Goal: Use online tool/utility: Utilize a website feature to perform a specific function

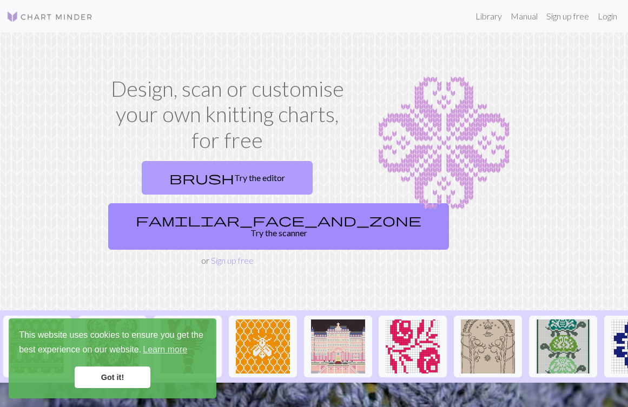
click at [251, 178] on link "brush Try the editor" at bounding box center [227, 178] width 171 height 34
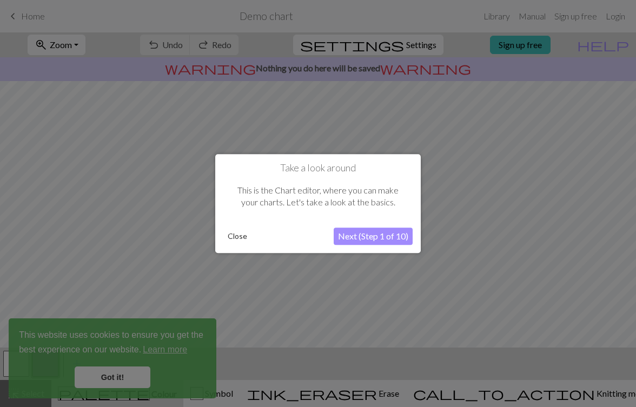
click at [375, 235] on button "Next (Step 1 of 10)" at bounding box center [373, 236] width 79 height 17
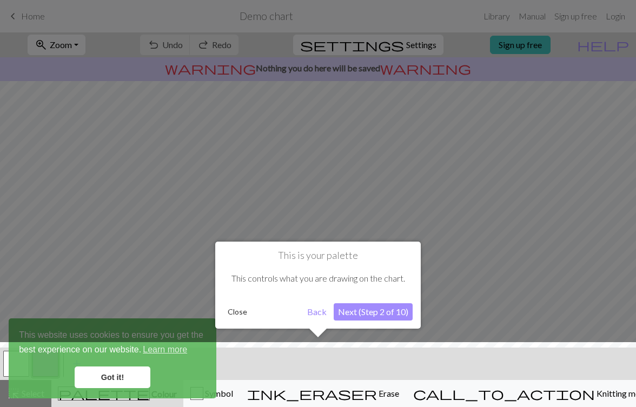
click at [364, 311] on button "Next (Step 2 of 10)" at bounding box center [373, 311] width 79 height 17
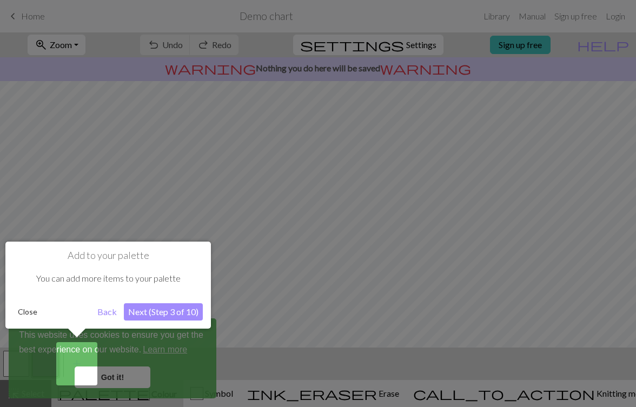
click at [183, 310] on button "Next (Step 3 of 10)" at bounding box center [163, 311] width 79 height 17
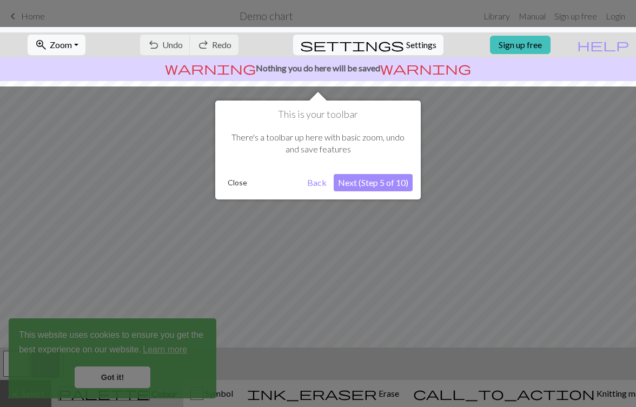
click at [363, 188] on button "Next (Step 5 of 10)" at bounding box center [373, 182] width 79 height 17
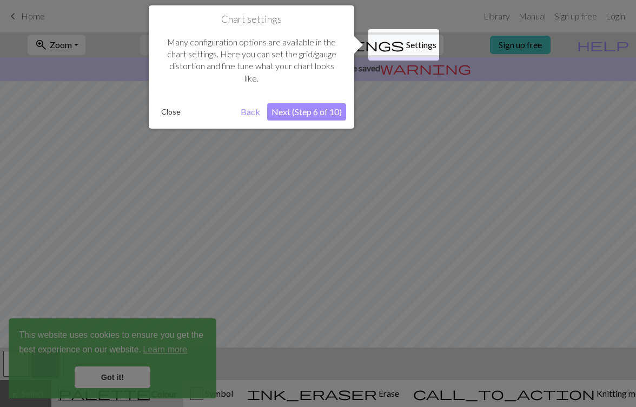
click at [168, 110] on button "Close" at bounding box center [171, 112] width 28 height 16
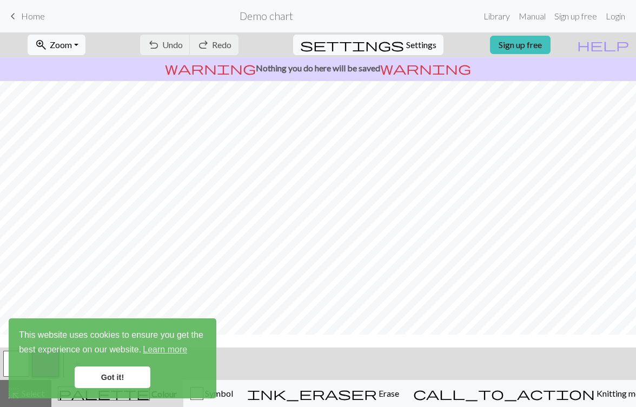
scroll to position [12, 0]
click at [123, 381] on link "Got it!" at bounding box center [113, 378] width 76 height 22
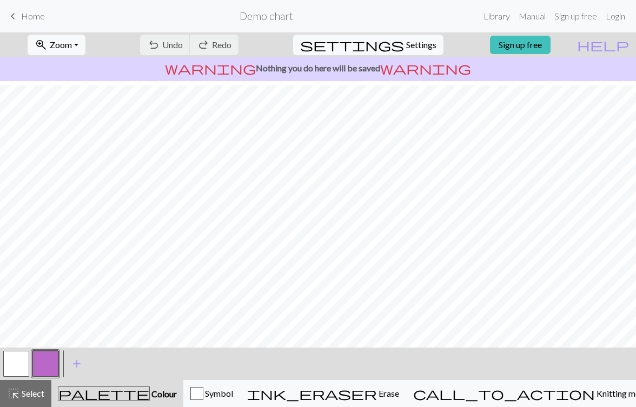
scroll to position [41, 0]
click at [76, 362] on span "add" at bounding box center [76, 363] width 13 height 15
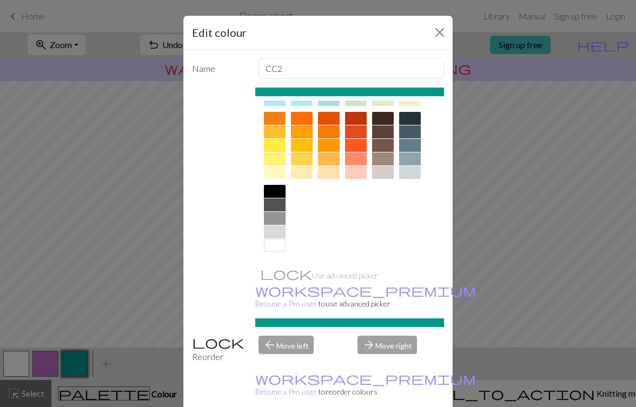
scroll to position [143, 0]
click at [276, 143] on div at bounding box center [275, 145] width 22 height 13
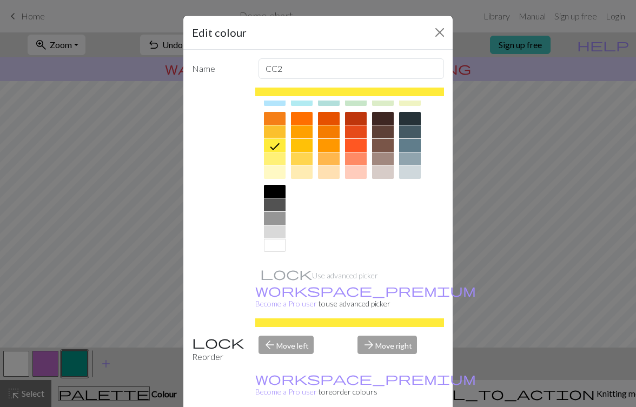
click at [271, 219] on div at bounding box center [275, 218] width 22 height 13
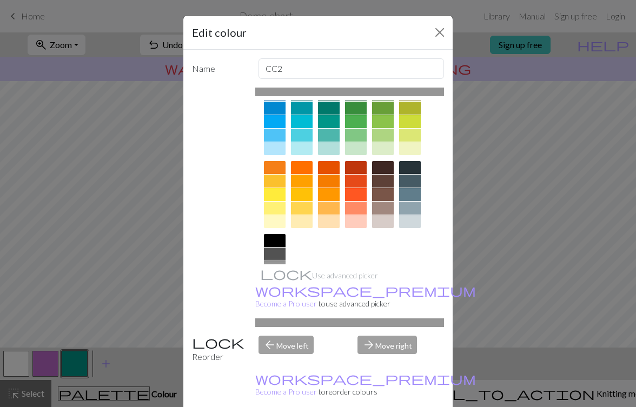
scroll to position [131, 0]
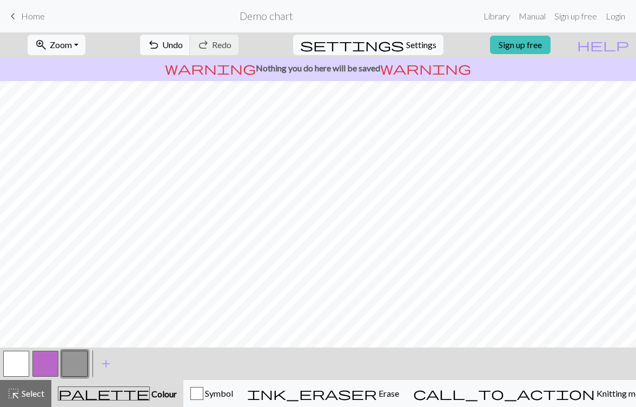
scroll to position [1, 0]
click at [45, 360] on button "button" at bounding box center [45, 364] width 26 height 26
click at [50, 364] on button "button" at bounding box center [45, 364] width 26 height 26
click at [50, 363] on div "Edit colour Name CC1 Use advanced picker workspace_premium Become a Pro user to…" at bounding box center [318, 203] width 636 height 407
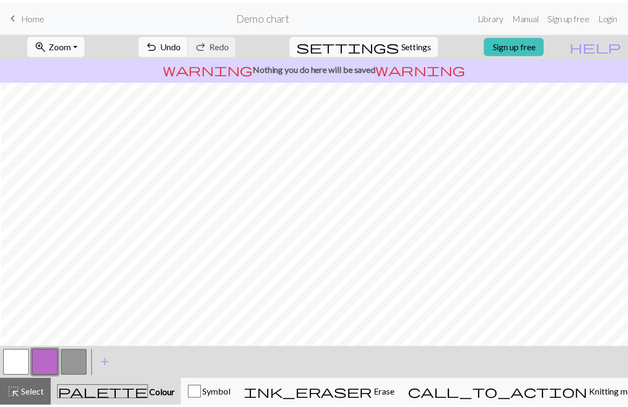
scroll to position [0, 0]
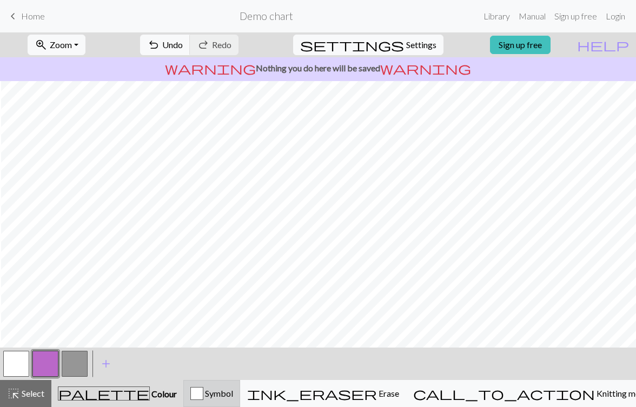
drag, startPoint x: 55, startPoint y: 362, endPoint x: 217, endPoint y: 386, distance: 164.0
click at [217, 386] on div "< > add Add a colour highlight_alt Select Select palette Colour Colour Symbol i…" at bounding box center [318, 377] width 636 height 59
click at [150, 394] on span "Colour" at bounding box center [163, 394] width 27 height 10
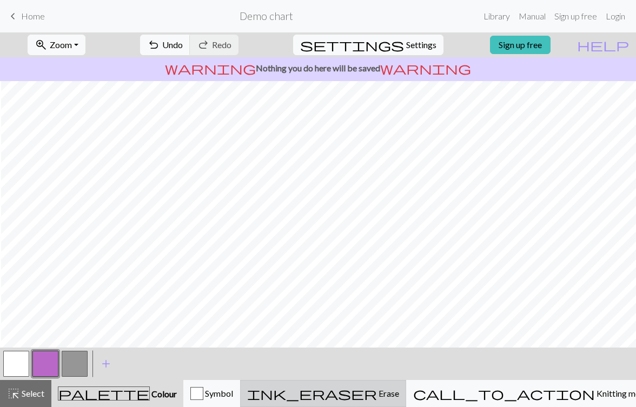
click at [399, 393] on div "ink_eraser Erase Erase" at bounding box center [323, 393] width 152 height 13
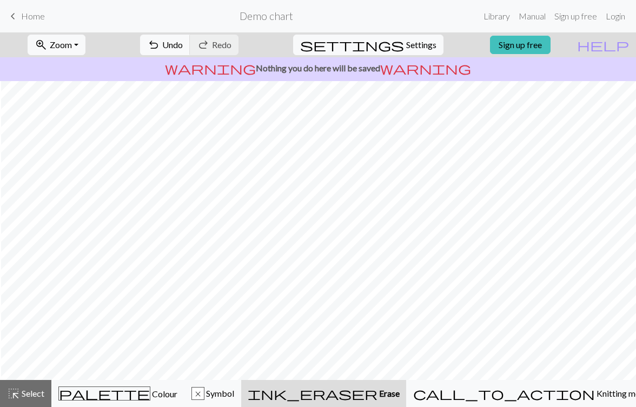
click at [256, 69] on div "zoom_in Zoom Zoom Fit all Fit width Fit height 50% 100% 150% 200% undo Undo Und…" at bounding box center [318, 219] width 636 height 375
click at [30, 18] on span "Home" at bounding box center [33, 16] width 24 height 10
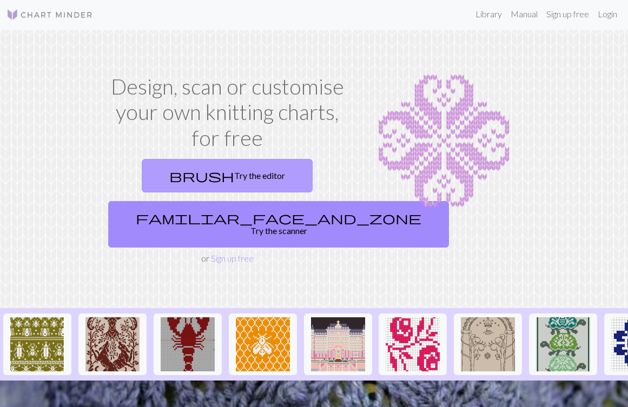
scroll to position [3, 0]
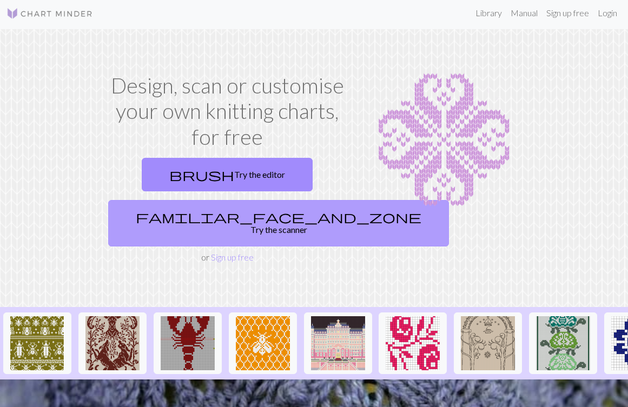
click at [241, 211] on link "familiar_face_and_zone Try the scanner" at bounding box center [278, 223] width 341 height 47
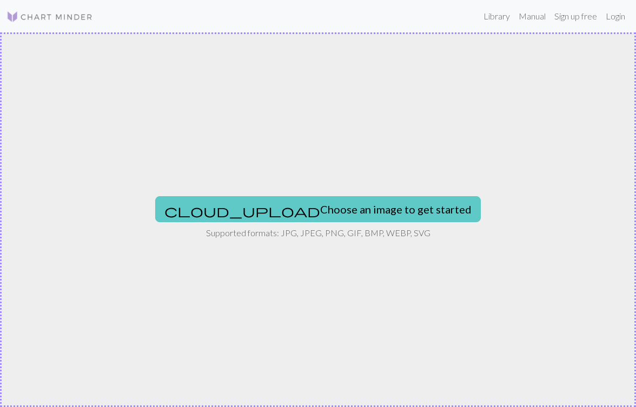
click at [326, 209] on button "cloud_upload Choose an image to get started" at bounding box center [318, 209] width 326 height 26
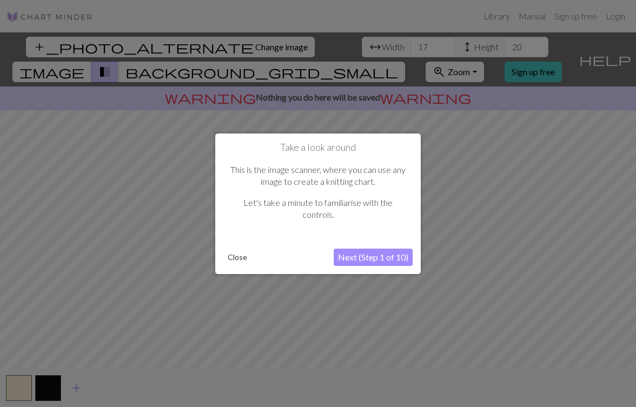
click at [391, 257] on button "Next (Step 1 of 10)" at bounding box center [373, 257] width 79 height 17
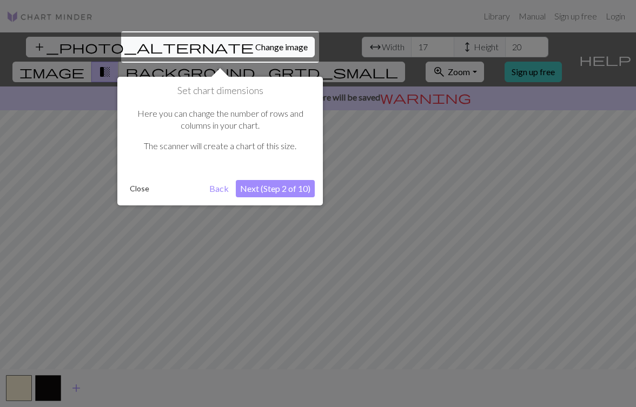
click at [289, 188] on button "Next (Step 2 of 10)" at bounding box center [275, 188] width 79 height 17
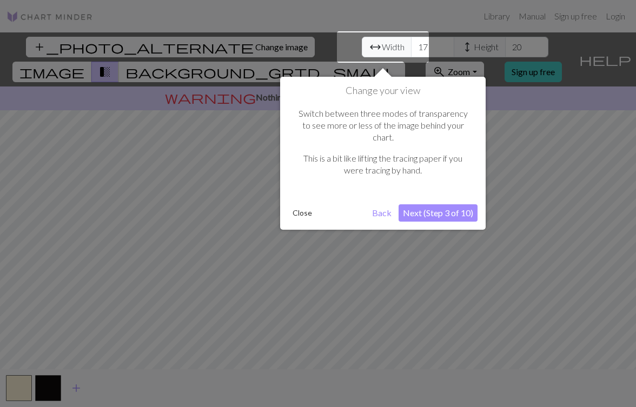
click at [416, 204] on button "Next (Step 3 of 10)" at bounding box center [438, 212] width 79 height 17
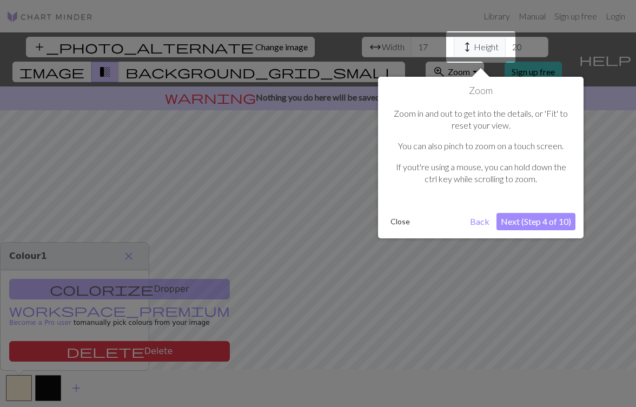
click at [514, 217] on button "Next (Step 4 of 10)" at bounding box center [536, 221] width 79 height 17
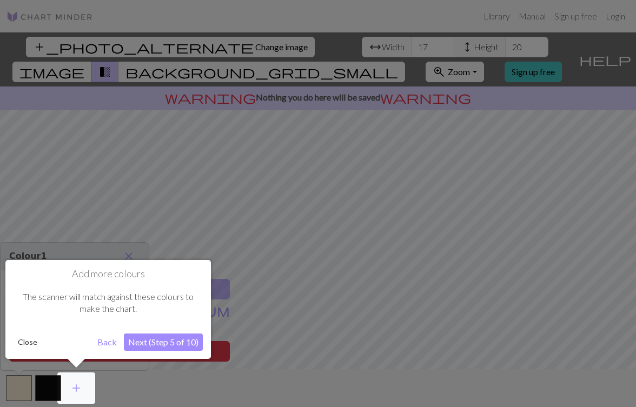
click at [31, 339] on button "Close" at bounding box center [28, 342] width 28 height 16
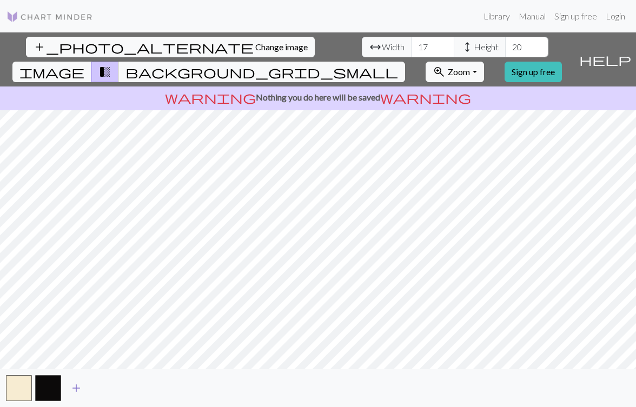
click at [74, 386] on span "add" at bounding box center [76, 388] width 13 height 15
click at [105, 387] on span "add" at bounding box center [105, 388] width 13 height 15
click at [398, 64] on span "background_grid_small" at bounding box center [261, 71] width 273 height 15
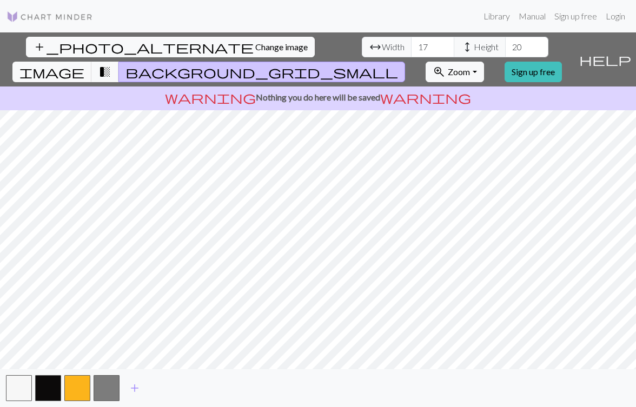
click at [398, 64] on span "background_grid_small" at bounding box center [261, 71] width 273 height 15
type input "110"
click at [411, 46] on input "110" at bounding box center [432, 47] width 43 height 21
click at [505, 44] on input "60" at bounding box center [526, 47] width 43 height 21
drag, startPoint x: 289, startPoint y: 47, endPoint x: 260, endPoint y: 47, distance: 29.8
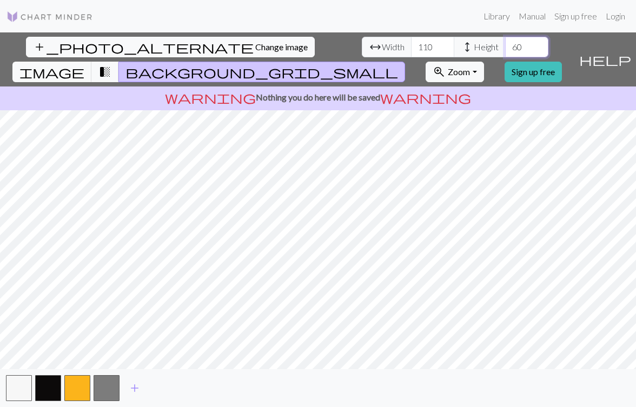
click at [362, 47] on div "arrow_range Width 110 height Height 60" at bounding box center [455, 47] width 187 height 21
click at [470, 67] on span "Zoom" at bounding box center [459, 72] width 22 height 10
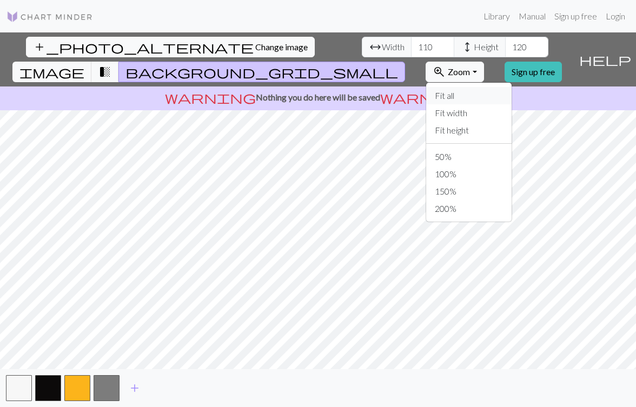
click at [474, 87] on button "Fit all" at bounding box center [468, 95] width 85 height 17
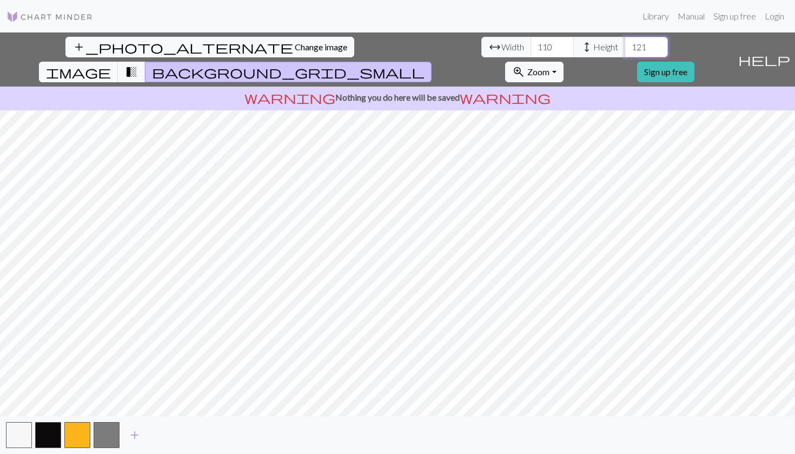
click at [625, 45] on input "121" at bounding box center [646, 47] width 43 height 21
click at [625, 45] on input "122" at bounding box center [646, 47] width 43 height 21
click at [625, 45] on input "123" at bounding box center [646, 47] width 43 height 21
click at [625, 45] on input "124" at bounding box center [646, 47] width 43 height 21
type input "125"
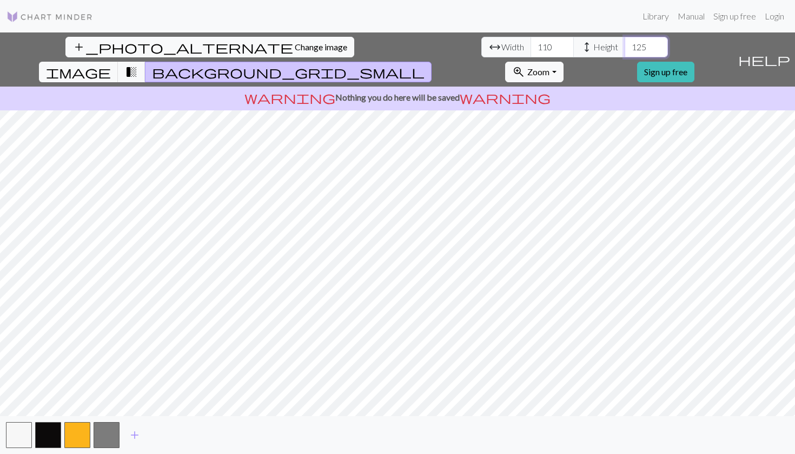
click at [625, 45] on input "125" at bounding box center [646, 47] width 43 height 21
click at [531, 44] on input "111" at bounding box center [552, 47] width 43 height 21
click at [531, 44] on input "112" at bounding box center [552, 47] width 43 height 21
click at [531, 44] on input "113" at bounding box center [552, 47] width 43 height 21
click at [531, 44] on input "114" at bounding box center [552, 47] width 43 height 21
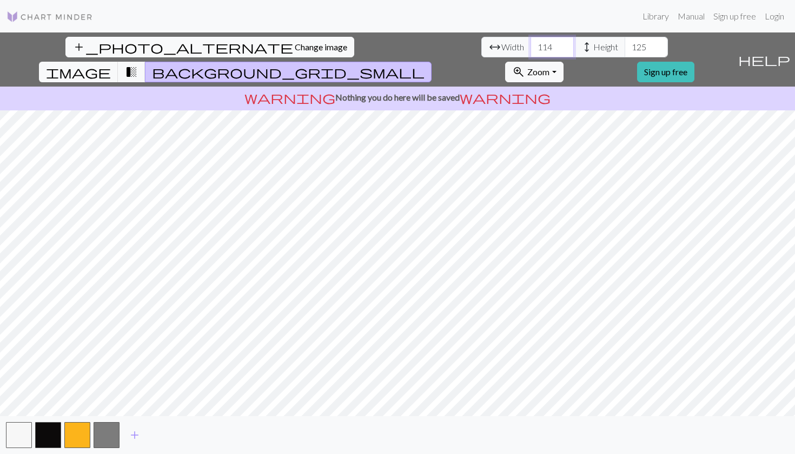
type input "115"
click at [531, 44] on input "115" at bounding box center [552, 47] width 43 height 21
click at [111, 64] on span "image" at bounding box center [78, 71] width 65 height 15
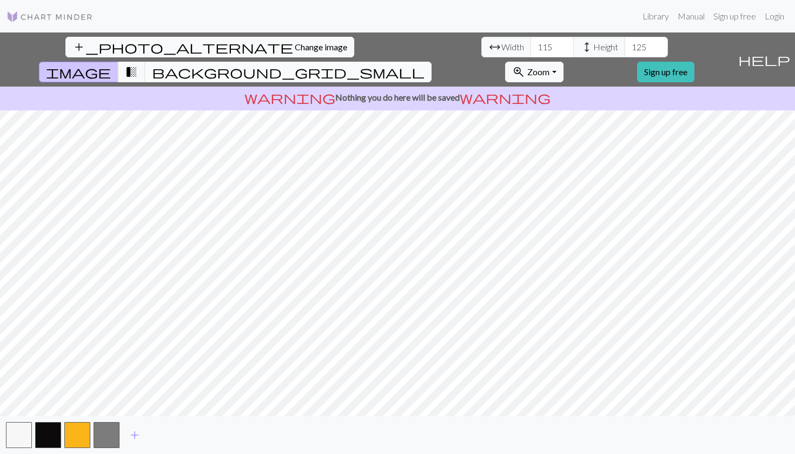
click at [432, 62] on button "background_grid_small" at bounding box center [288, 72] width 287 height 21
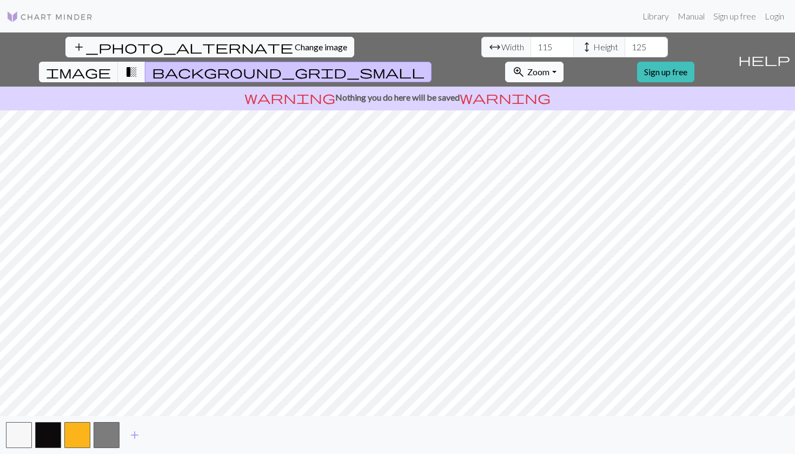
click at [550, 67] on span "Zoom" at bounding box center [538, 72] width 22 height 10
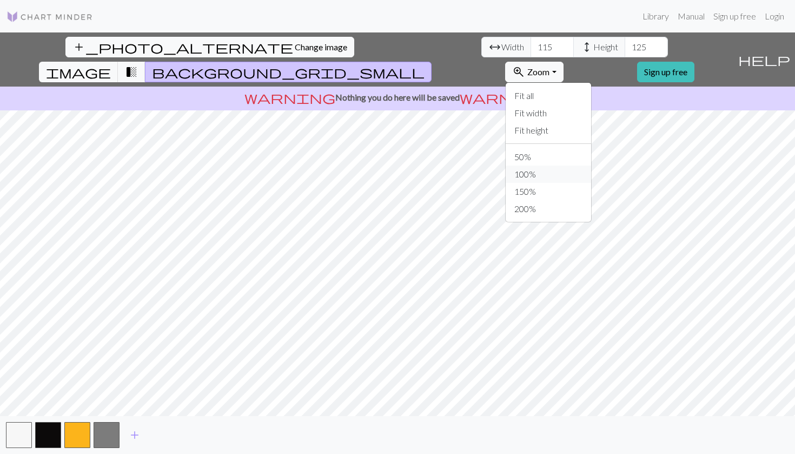
click at [591, 166] on button "100%" at bounding box center [548, 174] width 85 height 17
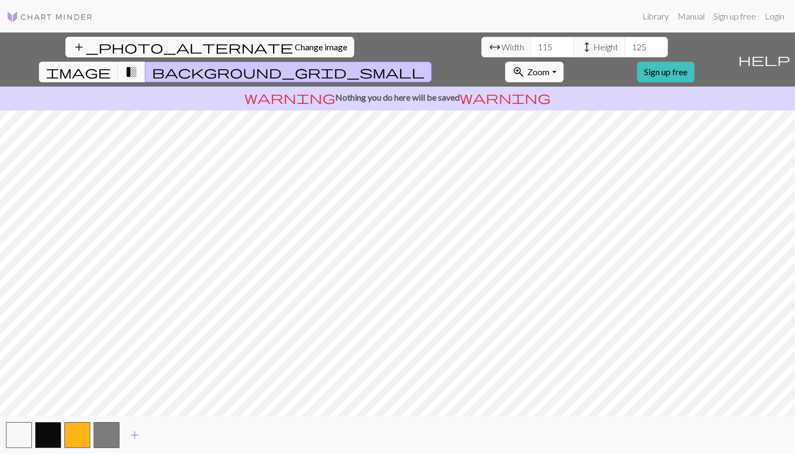
click at [563, 62] on button "zoom_in Zoom Zoom" at bounding box center [534, 72] width 58 height 21
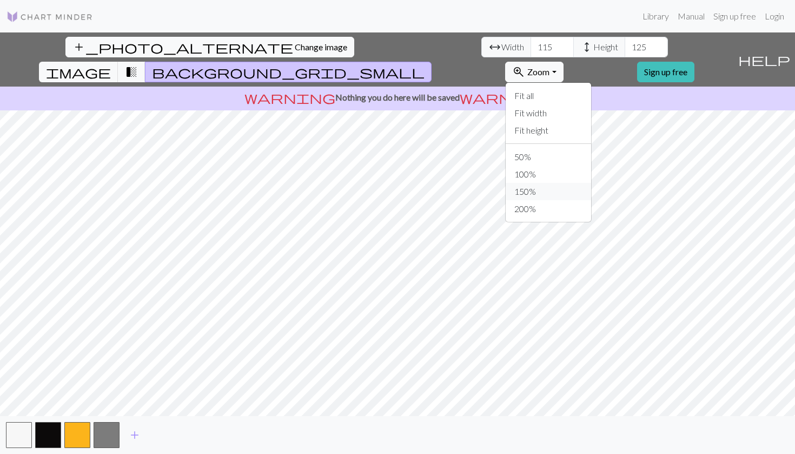
click at [591, 183] on button "150%" at bounding box center [548, 191] width 85 height 17
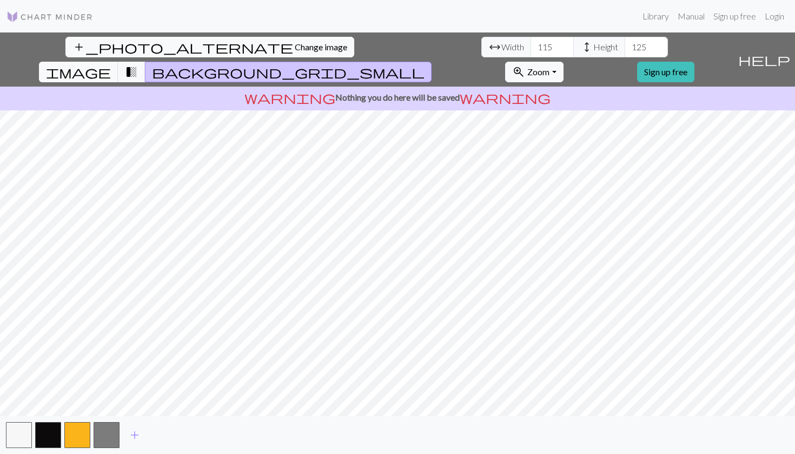
click at [546, 407] on div "add_photo_alternate Change image arrow_range Width 115 height Height 125 image …" at bounding box center [397, 242] width 795 height 421
click at [49, 407] on button "button" at bounding box center [48, 435] width 26 height 26
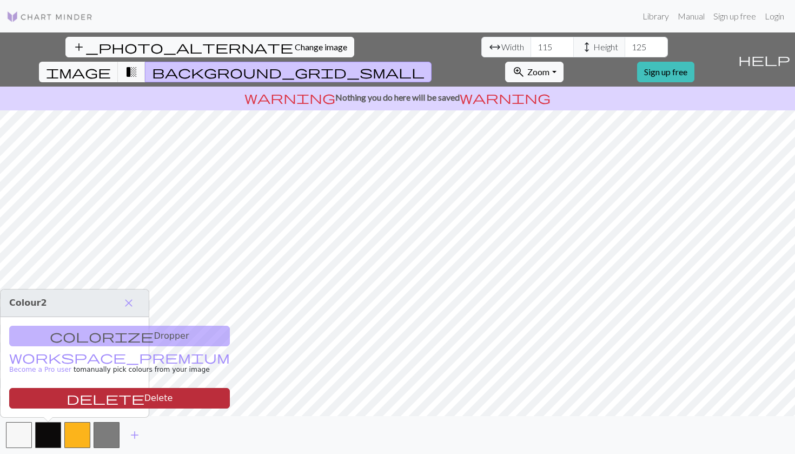
click at [83, 396] on button "delete Delete" at bounding box center [119, 398] width 221 height 21
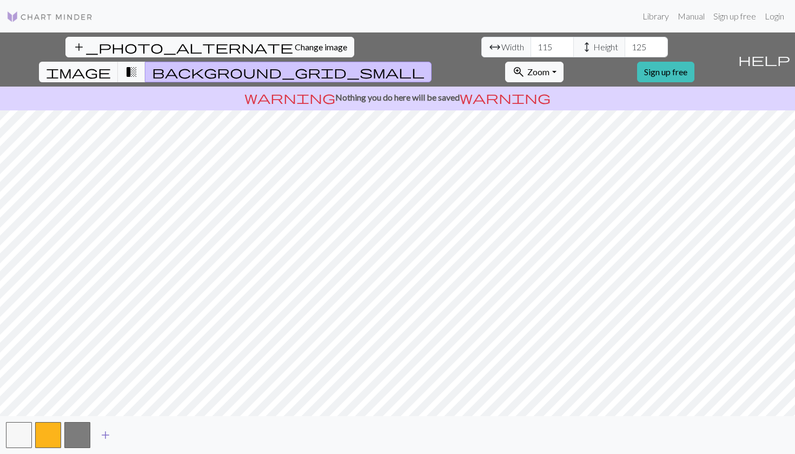
click at [107, 407] on span "add" at bounding box center [105, 434] width 13 height 15
click at [136, 407] on span "add" at bounding box center [134, 434] width 13 height 15
click at [49, 407] on button "button" at bounding box center [48, 435] width 26 height 26
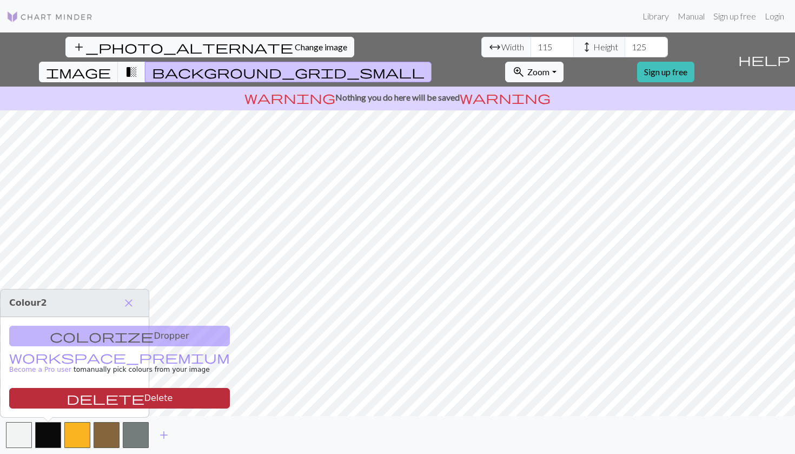
click at [67, 401] on span "delete" at bounding box center [106, 398] width 78 height 15
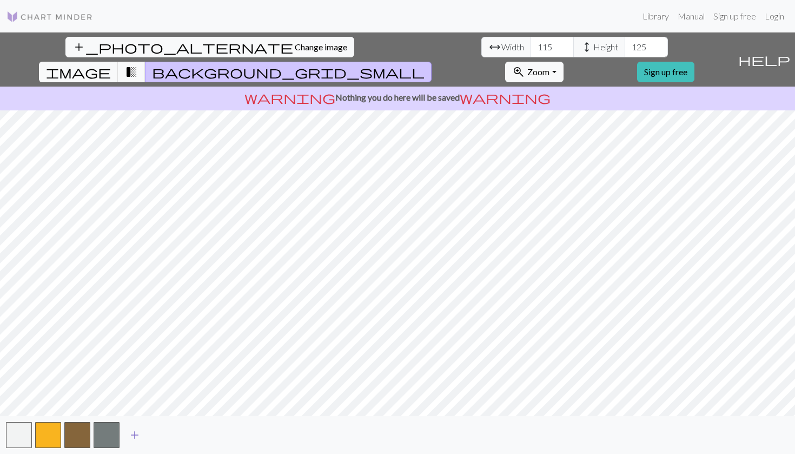
click at [130, 407] on span "add" at bounding box center [134, 434] width 13 height 15
click at [166, 407] on span "add" at bounding box center [163, 434] width 13 height 15
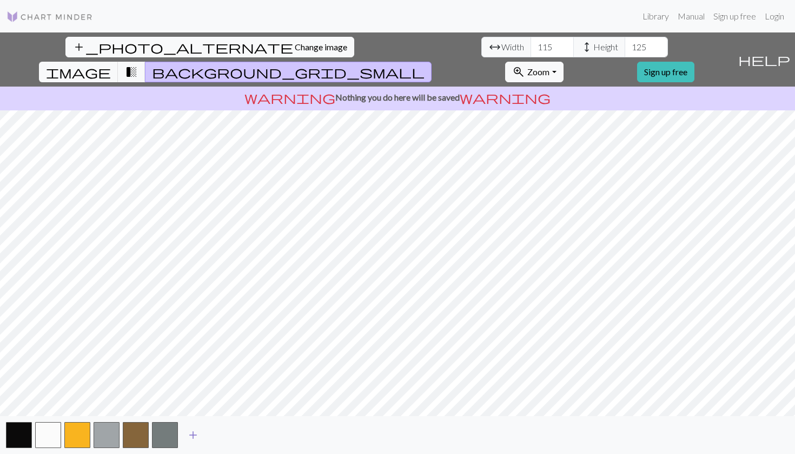
click at [189, 407] on span "add" at bounding box center [193, 434] width 13 height 15
click at [229, 407] on button "add" at bounding box center [222, 435] width 27 height 21
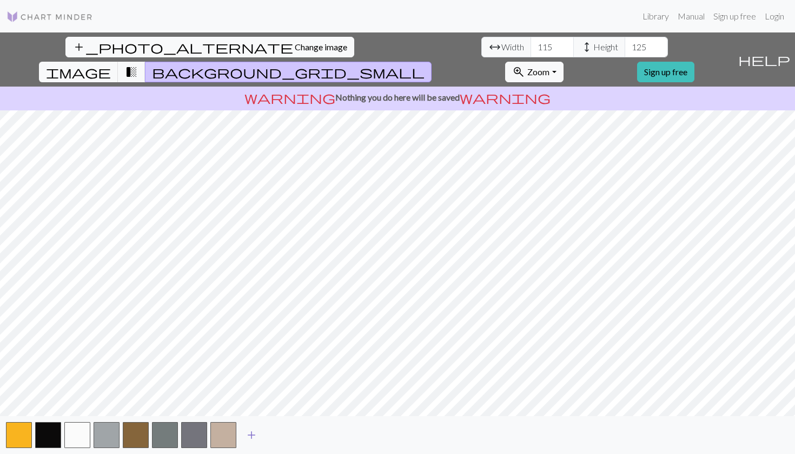
click at [255, 407] on span "add" at bounding box center [251, 434] width 13 height 15
click at [51, 407] on button "button" at bounding box center [48, 435] width 26 height 26
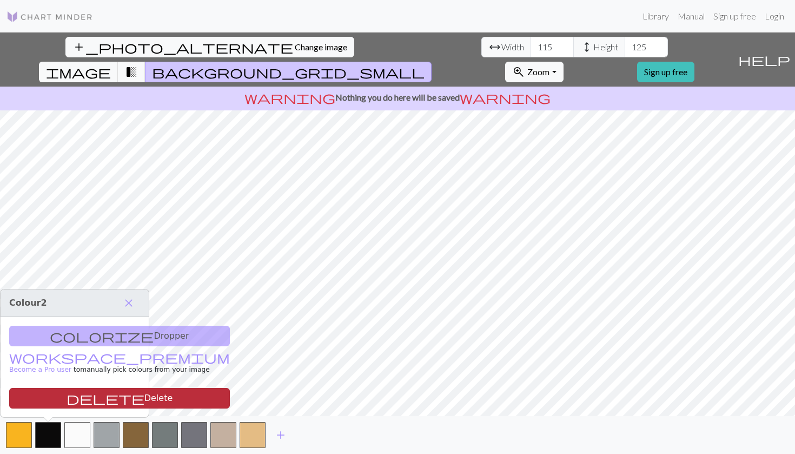
click at [67, 398] on span "delete" at bounding box center [106, 398] width 78 height 15
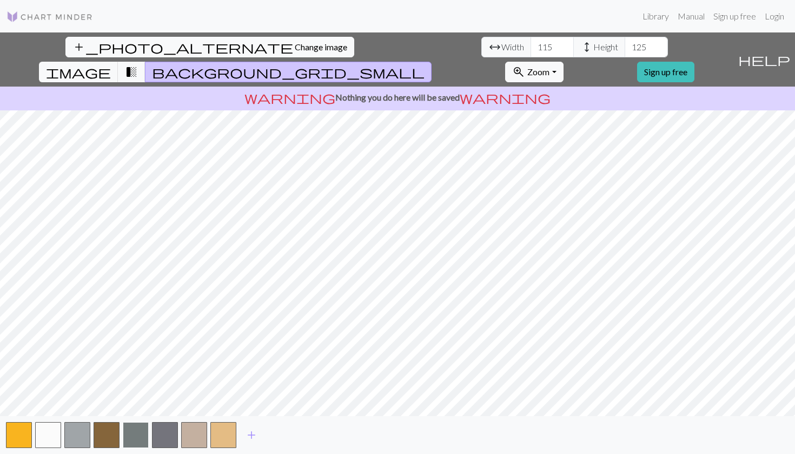
click at [136, 407] on button "button" at bounding box center [136, 435] width 26 height 26
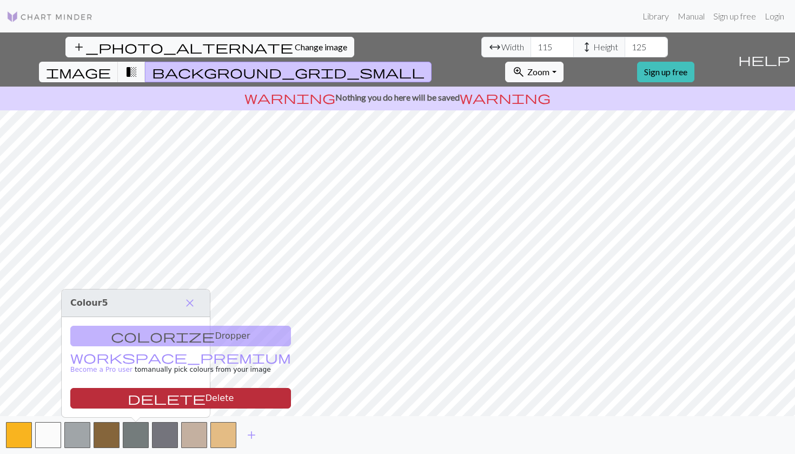
click at [141, 402] on button "delete Delete" at bounding box center [180, 398] width 221 height 21
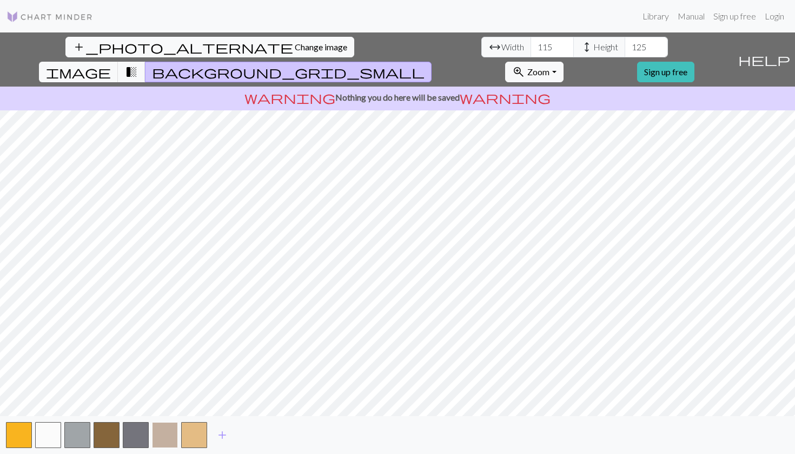
scroll to position [1, 0]
click at [167, 407] on button "button" at bounding box center [165, 435] width 26 height 26
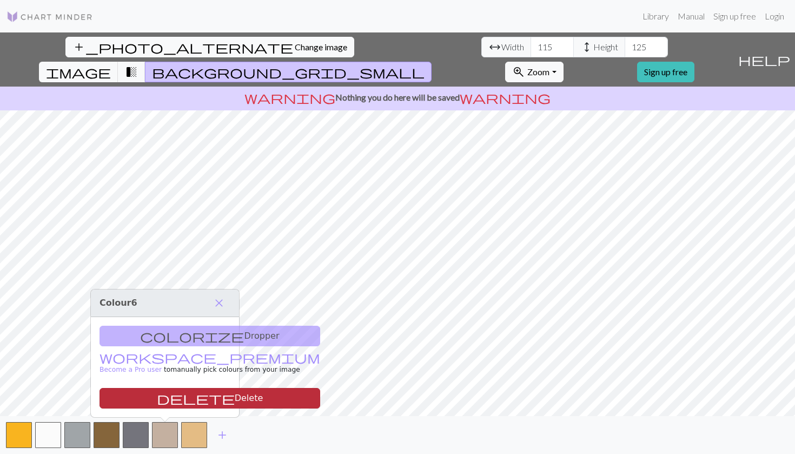
click at [165, 398] on button "delete Delete" at bounding box center [210, 398] width 221 height 21
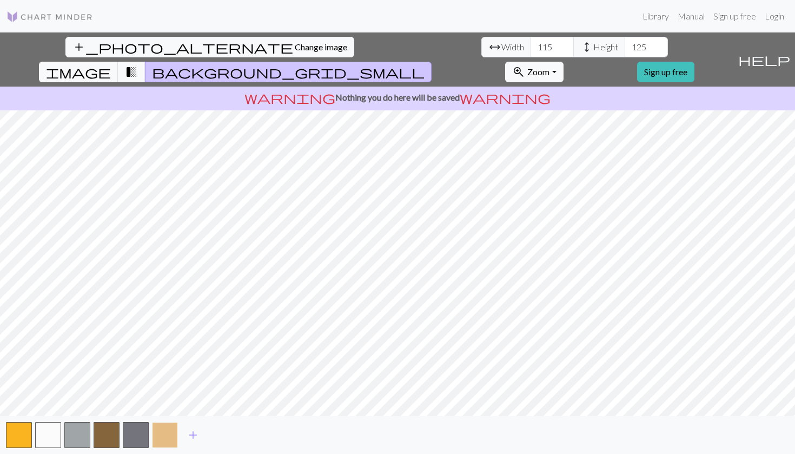
drag, startPoint x: 164, startPoint y: 437, endPoint x: 162, endPoint y: 430, distance: 6.8
click at [164, 407] on button "button" at bounding box center [165, 435] width 26 height 26
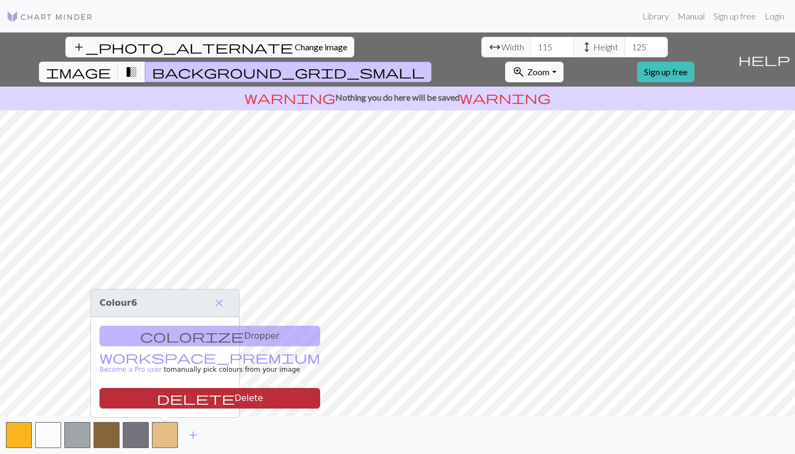
click at [166, 399] on button "delete Delete" at bounding box center [210, 398] width 221 height 21
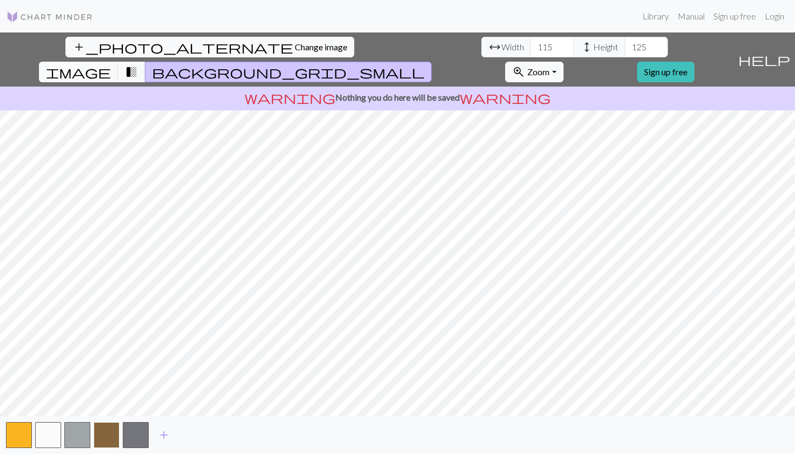
scroll to position [1, 0]
click at [106, 407] on button "button" at bounding box center [107, 435] width 26 height 26
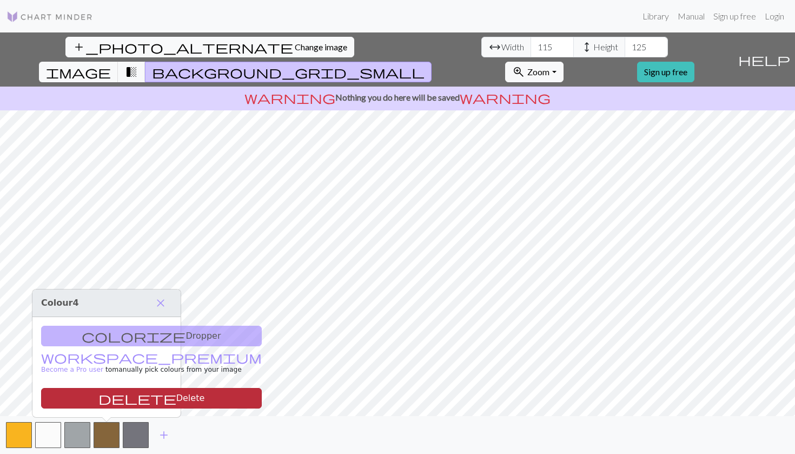
click at [101, 396] on button "delete Delete" at bounding box center [151, 398] width 221 height 21
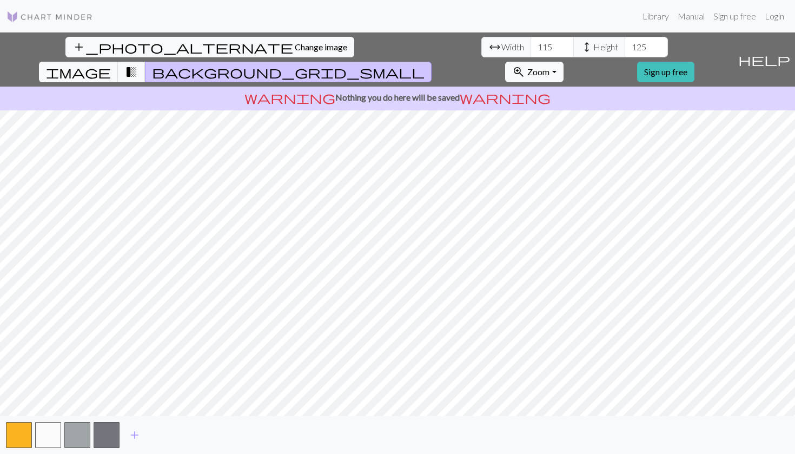
scroll to position [0, 0]
click at [138, 407] on span "add" at bounding box center [134, 434] width 13 height 15
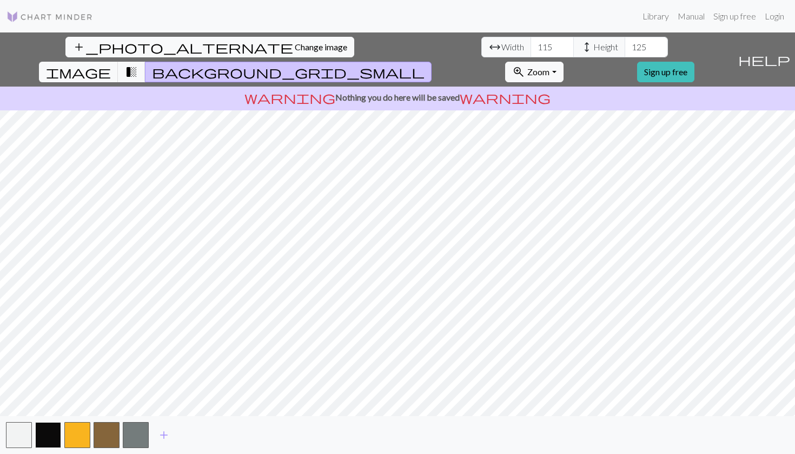
click at [59, 407] on button "button" at bounding box center [48, 435] width 26 height 26
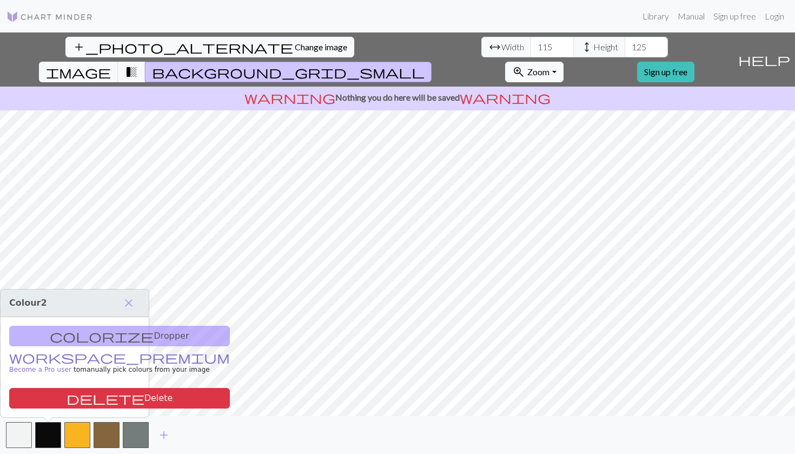
click at [41, 358] on link "workspace_premium Become a Pro user" at bounding box center [119, 363] width 221 height 19
